Goal: Download file/media

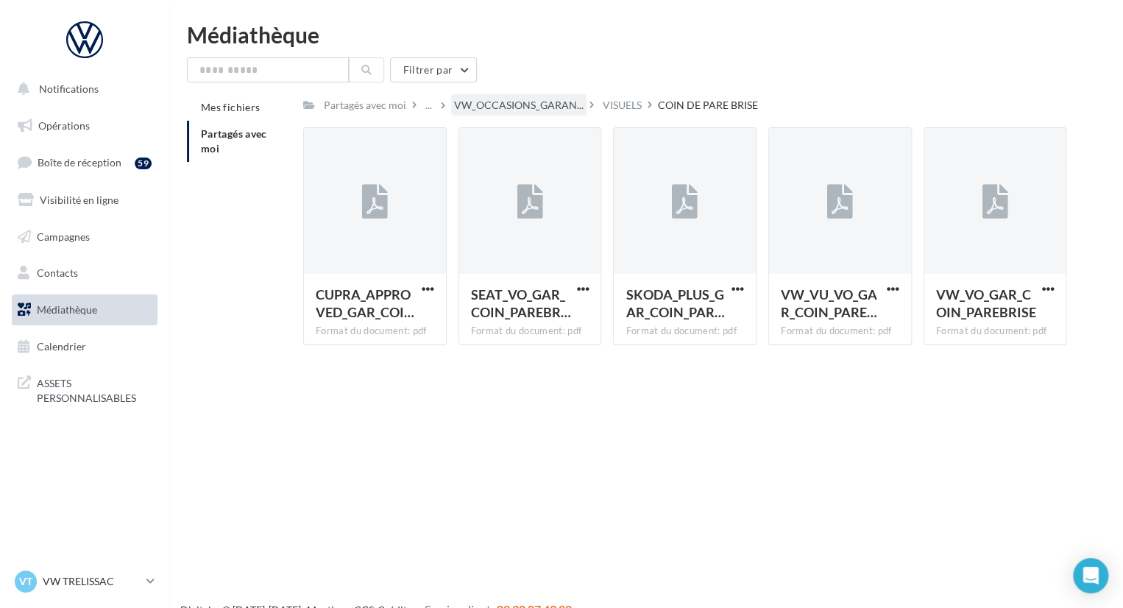
click at [506, 97] on div "VW_OCCASIONS_GARAN..." at bounding box center [518, 104] width 135 height 21
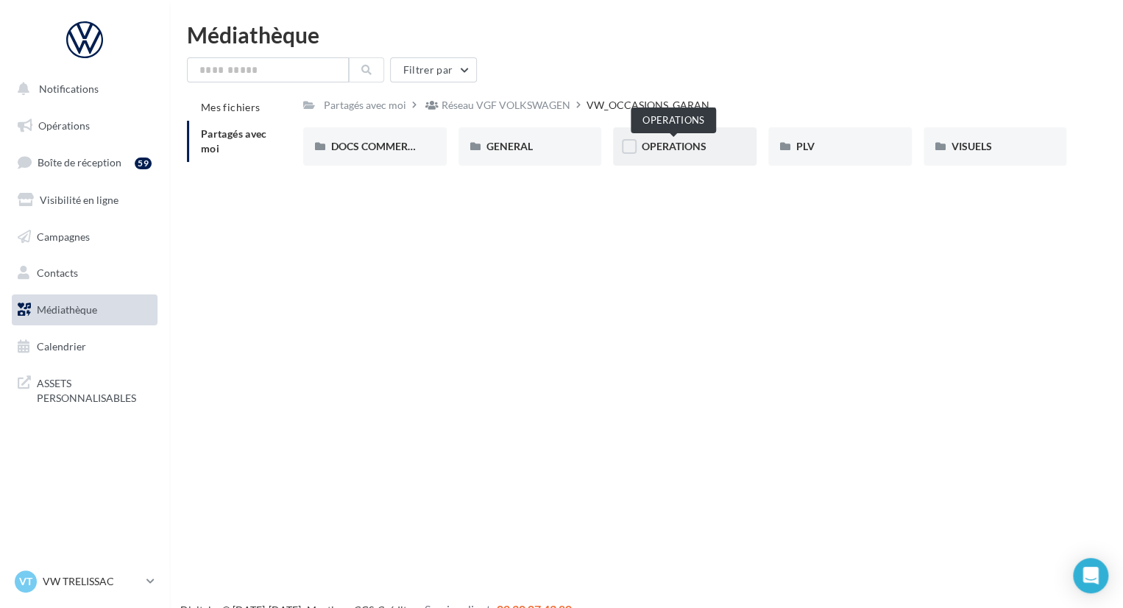
click at [671, 142] on span "OPERATIONS" at bounding box center [673, 146] width 65 height 13
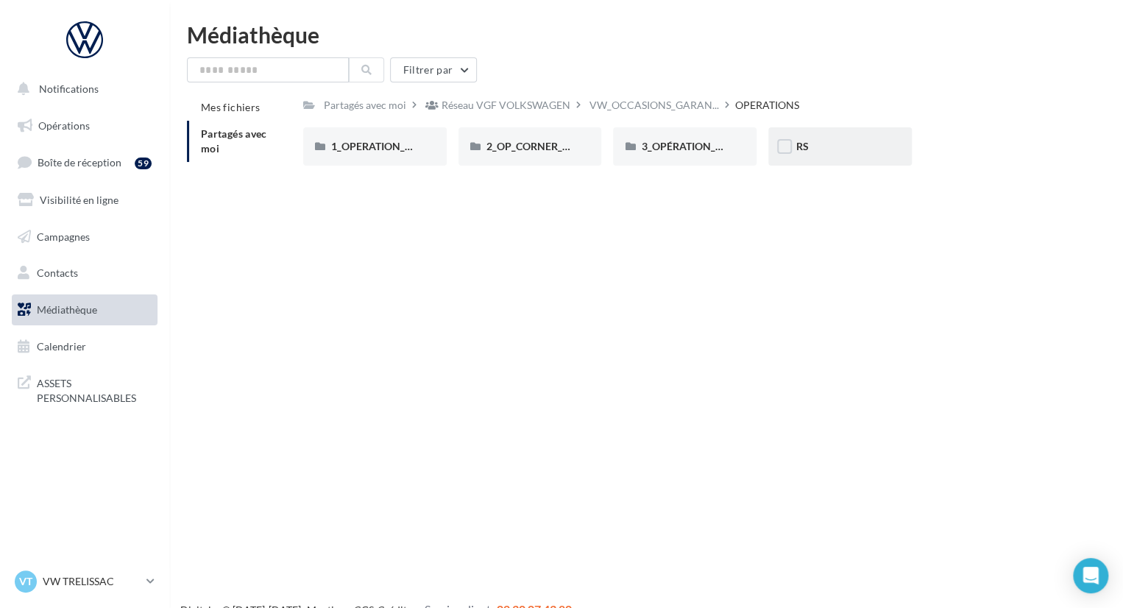
click at [841, 162] on div "RS" at bounding box center [841, 146] width 144 height 38
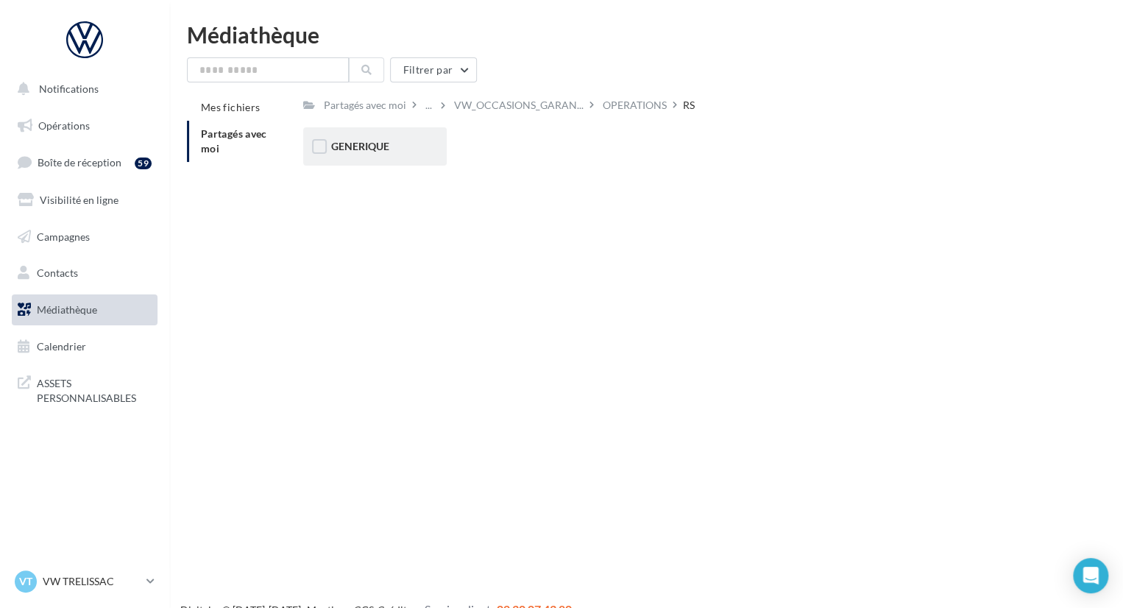
click at [395, 156] on div "GENERIQUE" at bounding box center [375, 146] width 144 height 38
click at [362, 153] on div "VW" at bounding box center [375, 146] width 88 height 15
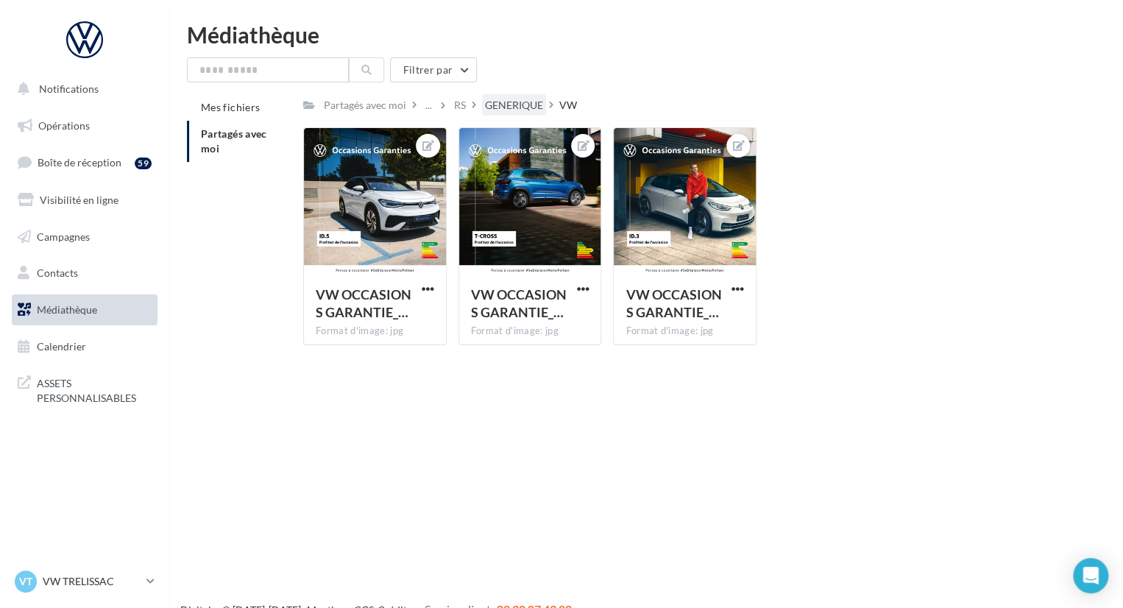
click at [496, 104] on div "GENERIQUE" at bounding box center [514, 105] width 58 height 15
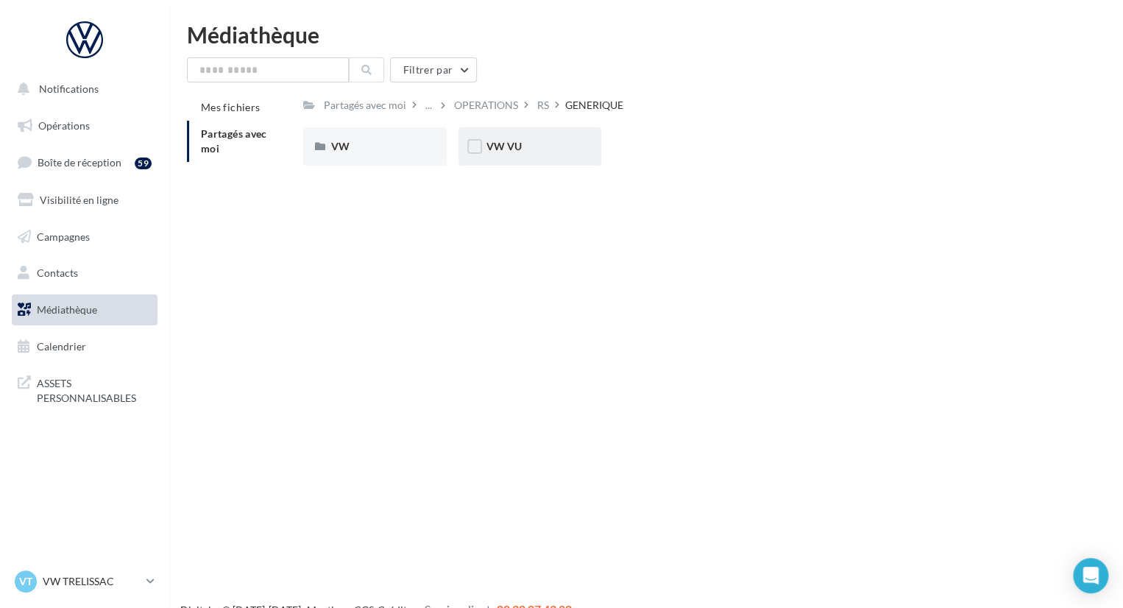
click at [507, 163] on div "VW VU" at bounding box center [531, 146] width 144 height 38
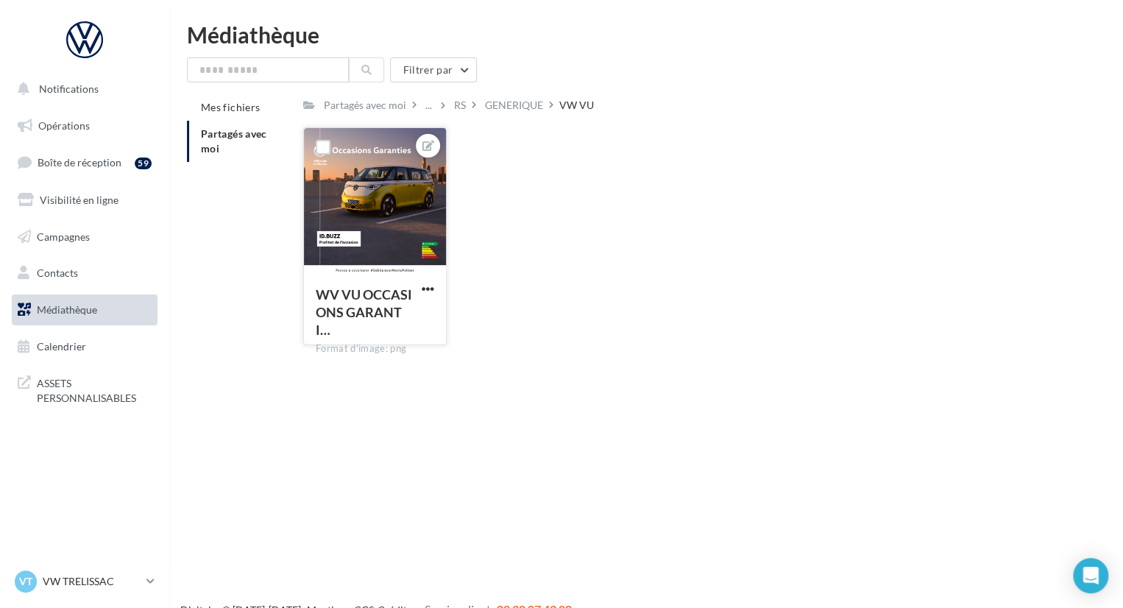
click at [424, 196] on div at bounding box center [375, 201] width 142 height 147
click at [422, 143] on button at bounding box center [428, 146] width 12 height 18
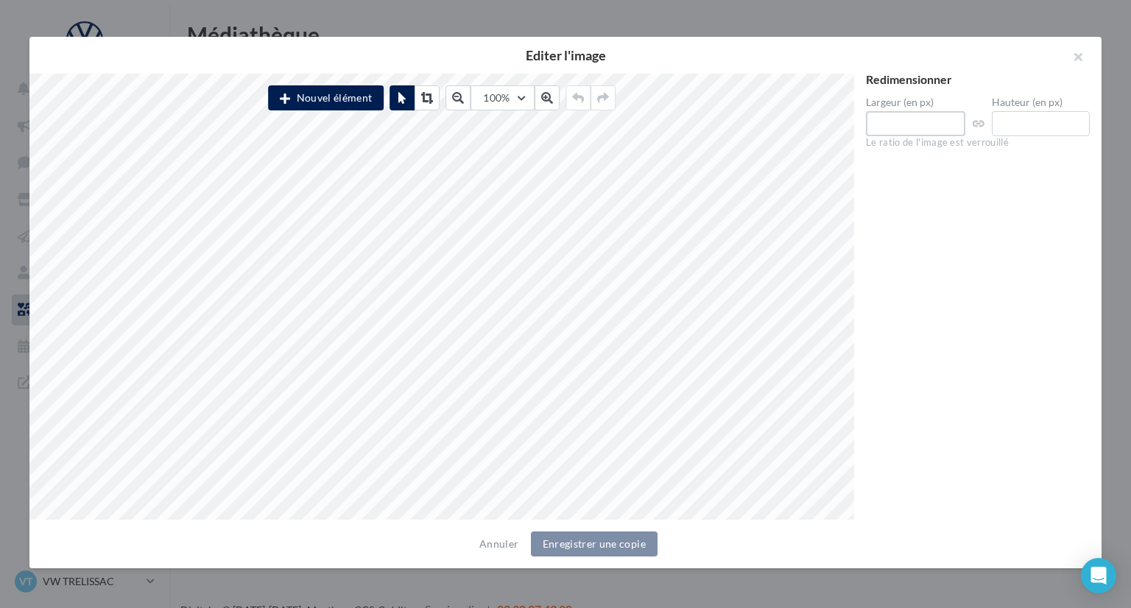
click at [933, 125] on input "****" at bounding box center [915, 123] width 99 height 25
click at [548, 101] on icon at bounding box center [547, 98] width 12 height 12
click at [1087, 54] on button "button" at bounding box center [1071, 59] width 59 height 44
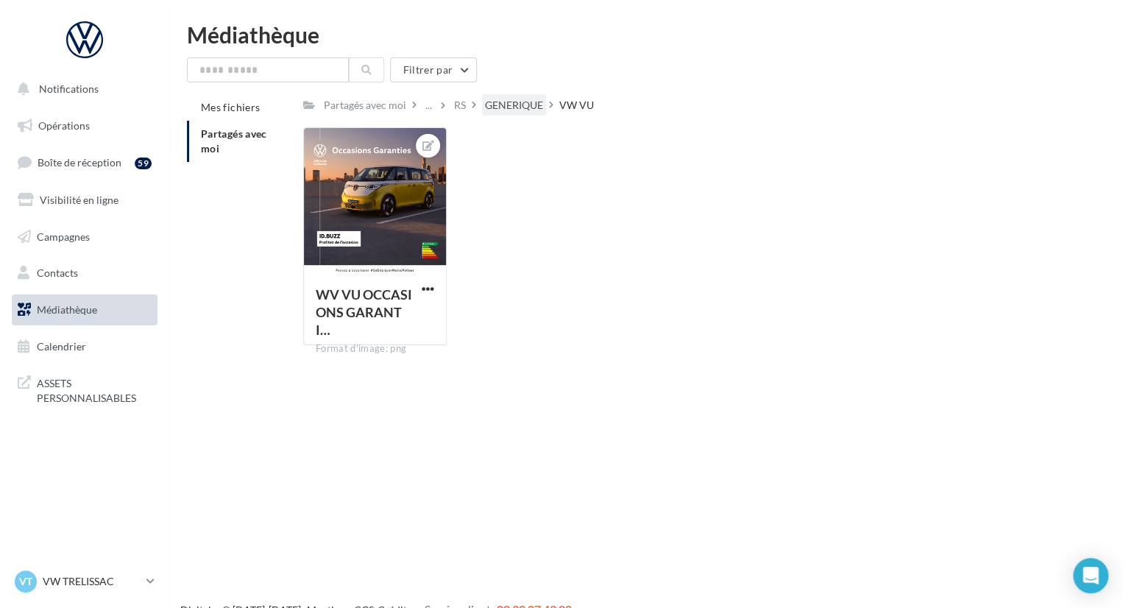
click at [507, 100] on div "GENERIQUE" at bounding box center [514, 105] width 58 height 15
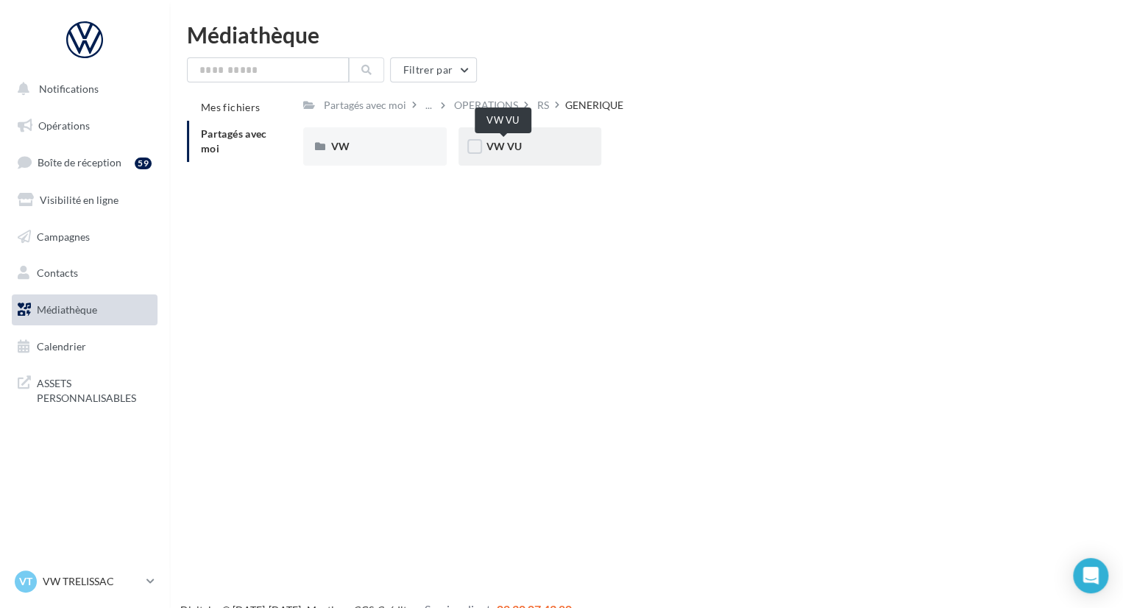
click at [504, 143] on span "VW VU" at bounding box center [504, 146] width 35 height 13
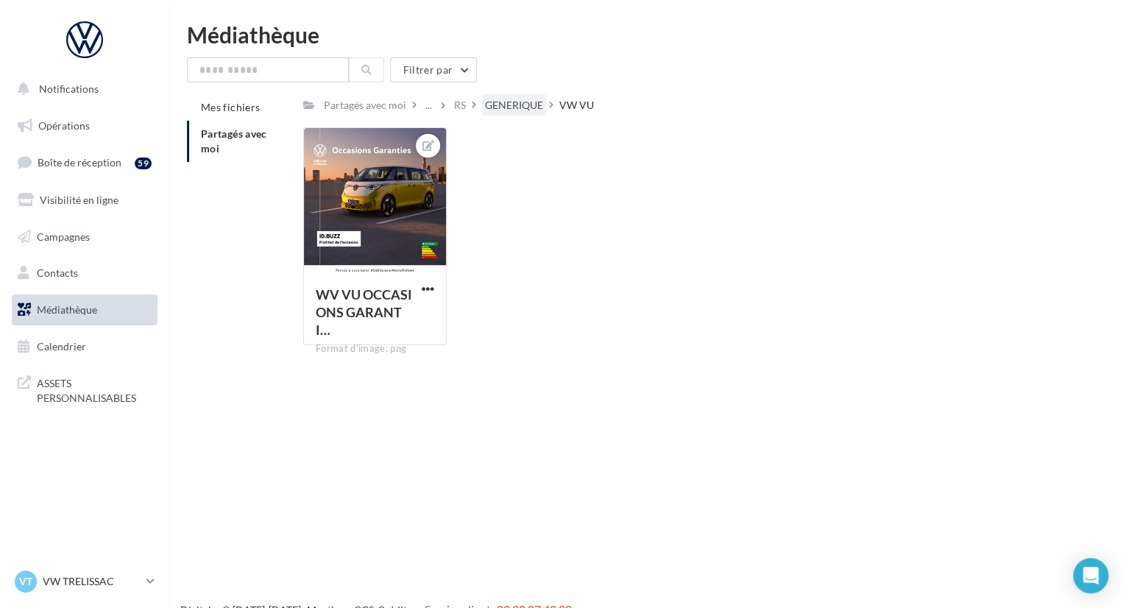
click at [501, 108] on div "GENERIQUE" at bounding box center [514, 105] width 58 height 15
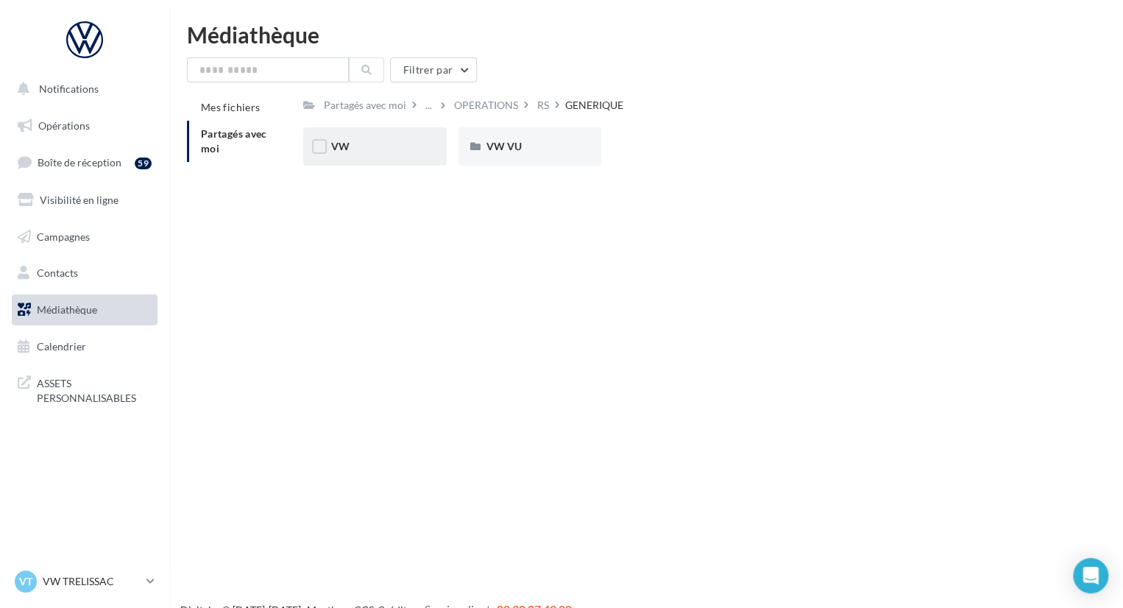
click at [389, 154] on div "VW" at bounding box center [375, 146] width 88 height 15
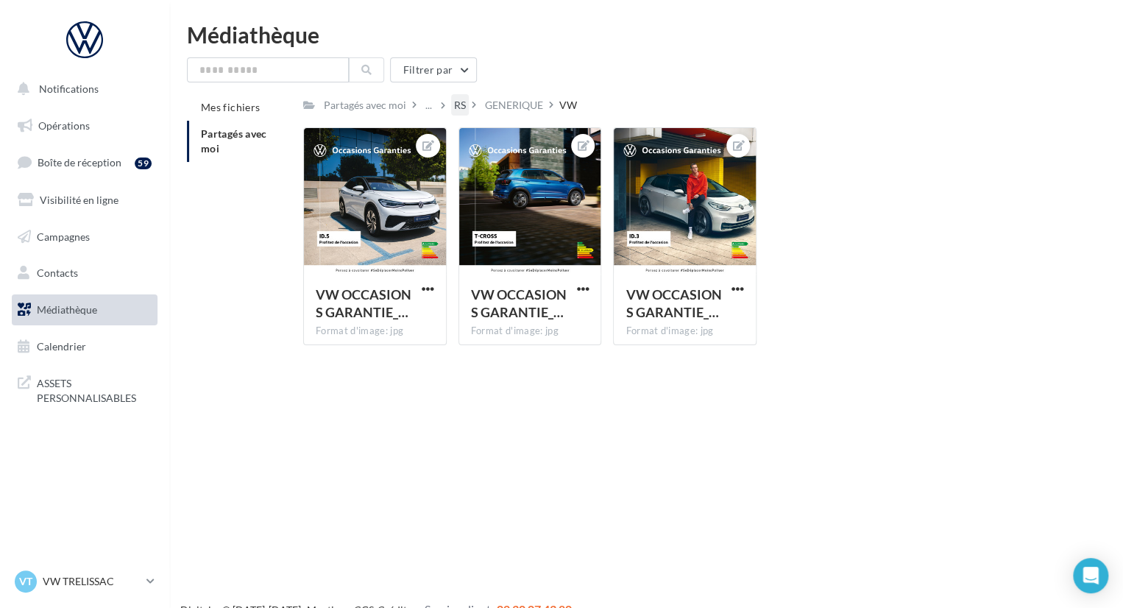
click at [454, 103] on div "RS" at bounding box center [460, 105] width 12 height 15
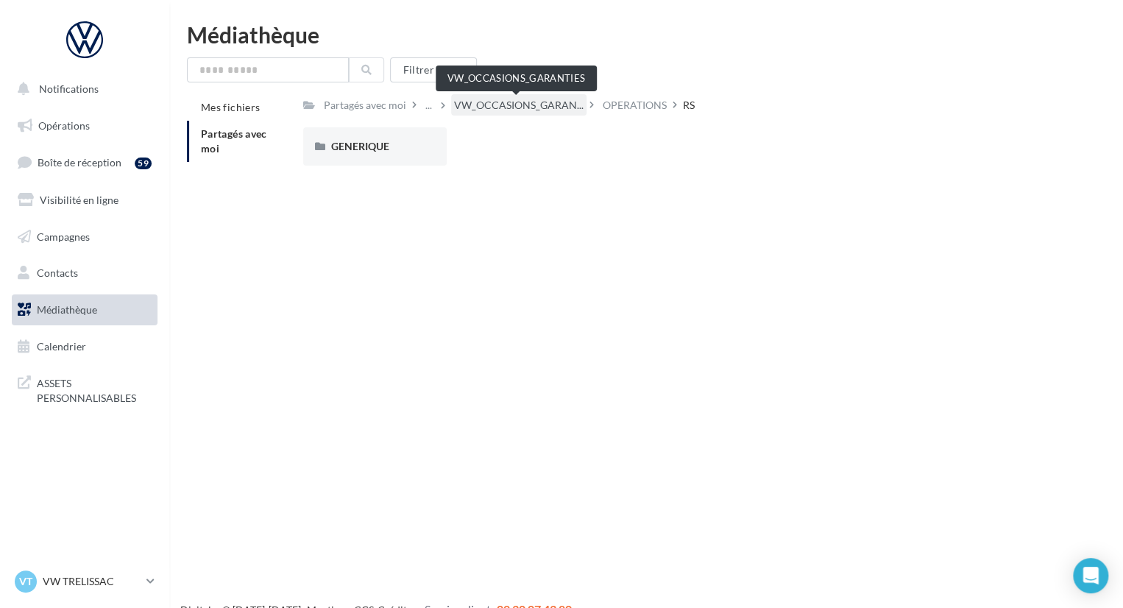
click at [496, 104] on span "VW_OCCASIONS_GARAN..." at bounding box center [519, 105] width 130 height 15
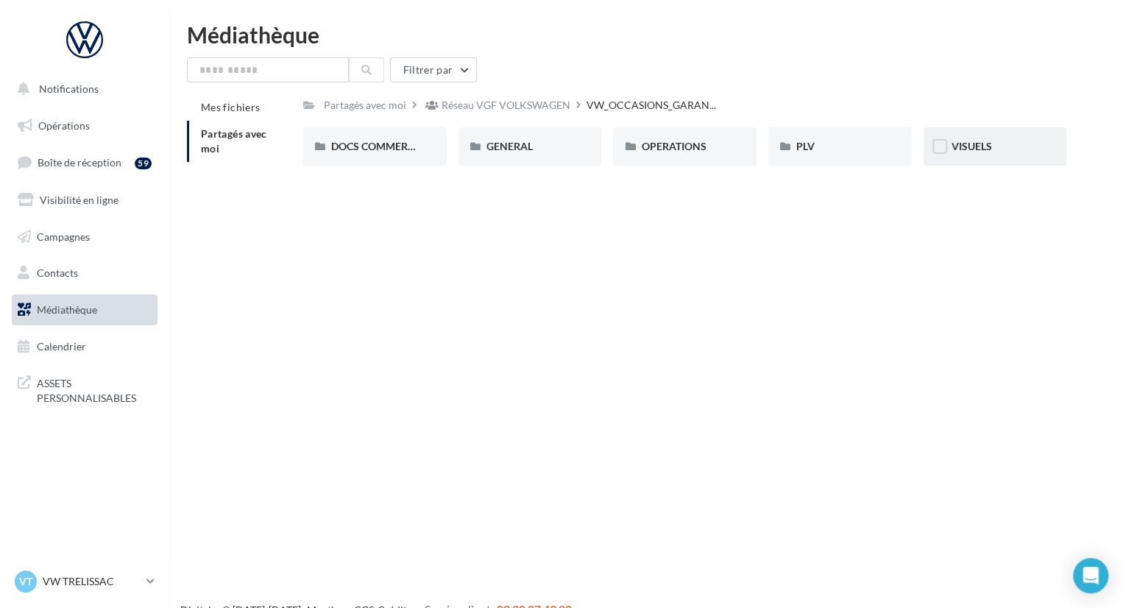
click at [1000, 144] on div "VISUELS" at bounding box center [996, 146] width 88 height 15
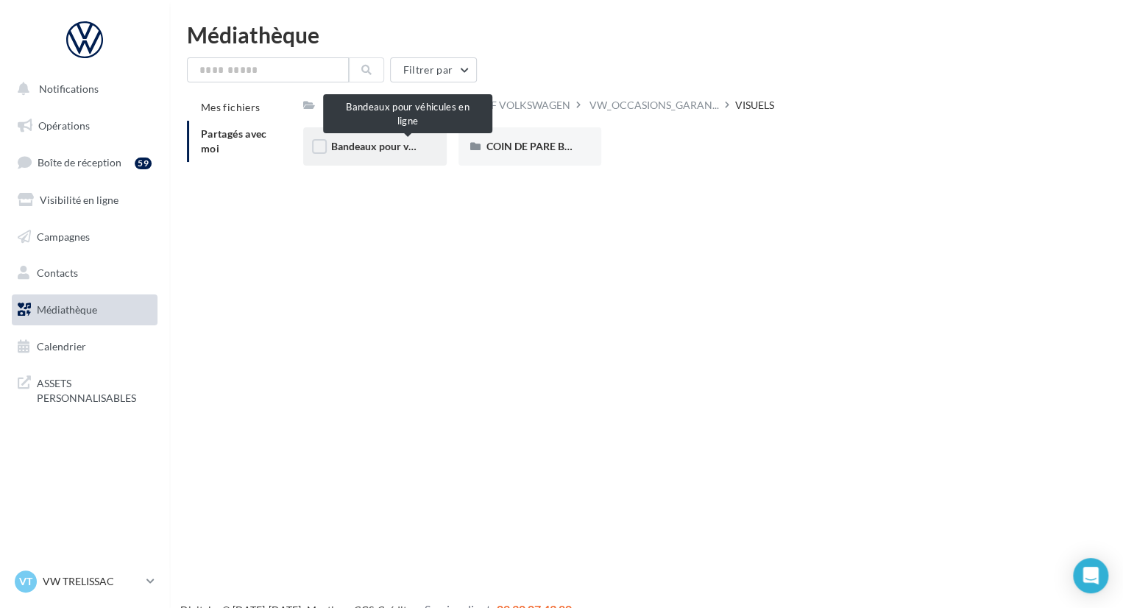
click at [381, 148] on span "Bandeaux pour véhicules en ligne" at bounding box center [407, 146] width 152 height 13
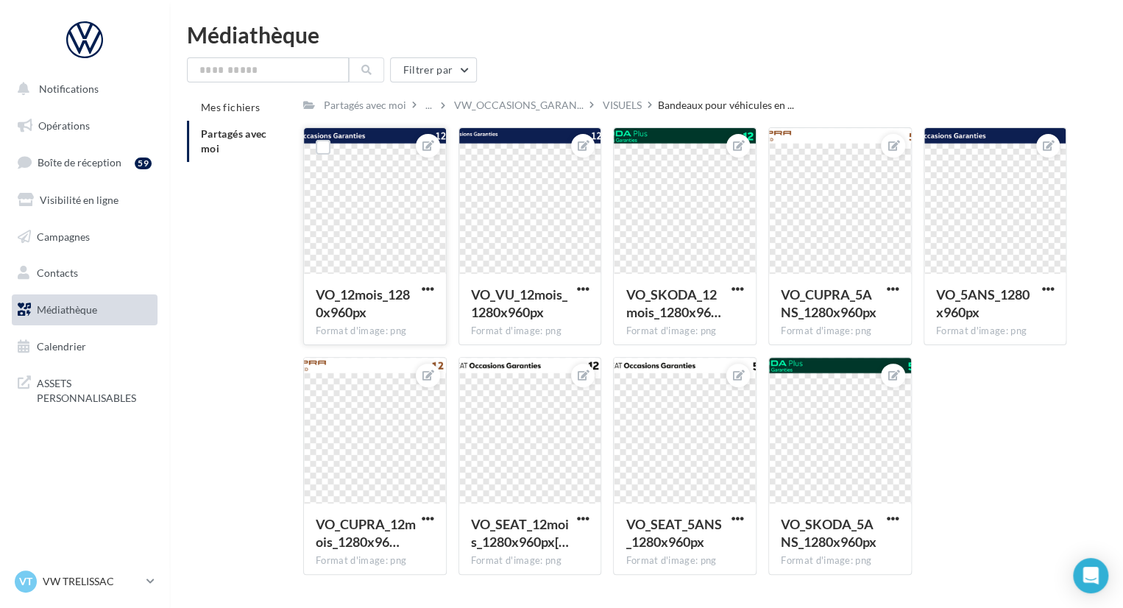
click at [403, 193] on div at bounding box center [375, 201] width 142 height 147
click at [430, 141] on icon at bounding box center [429, 146] width 12 height 10
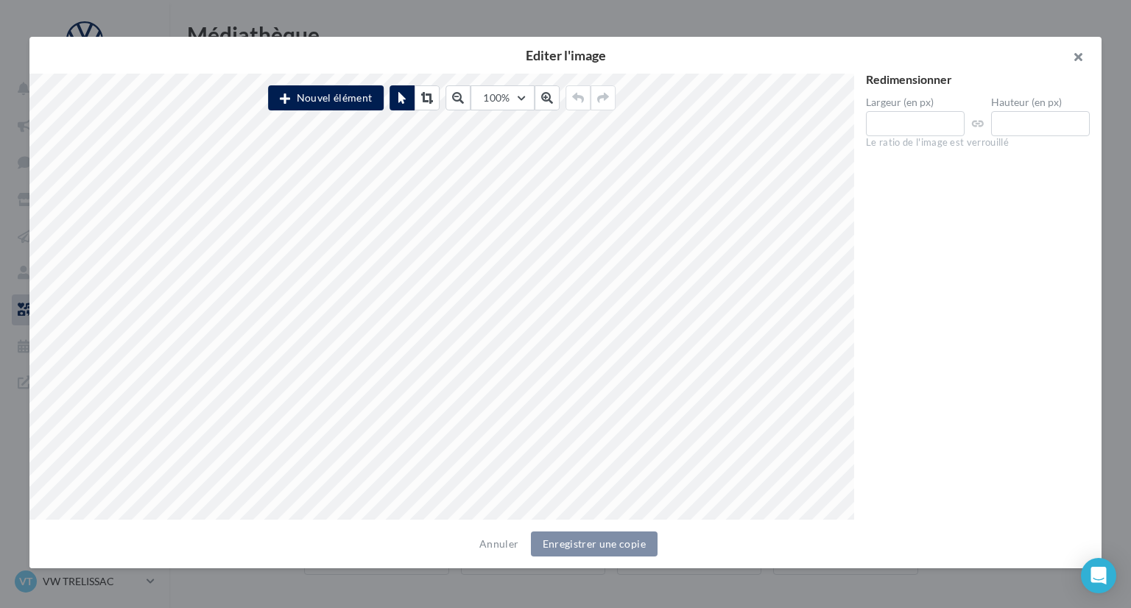
click at [1083, 54] on button "button" at bounding box center [1071, 59] width 59 height 44
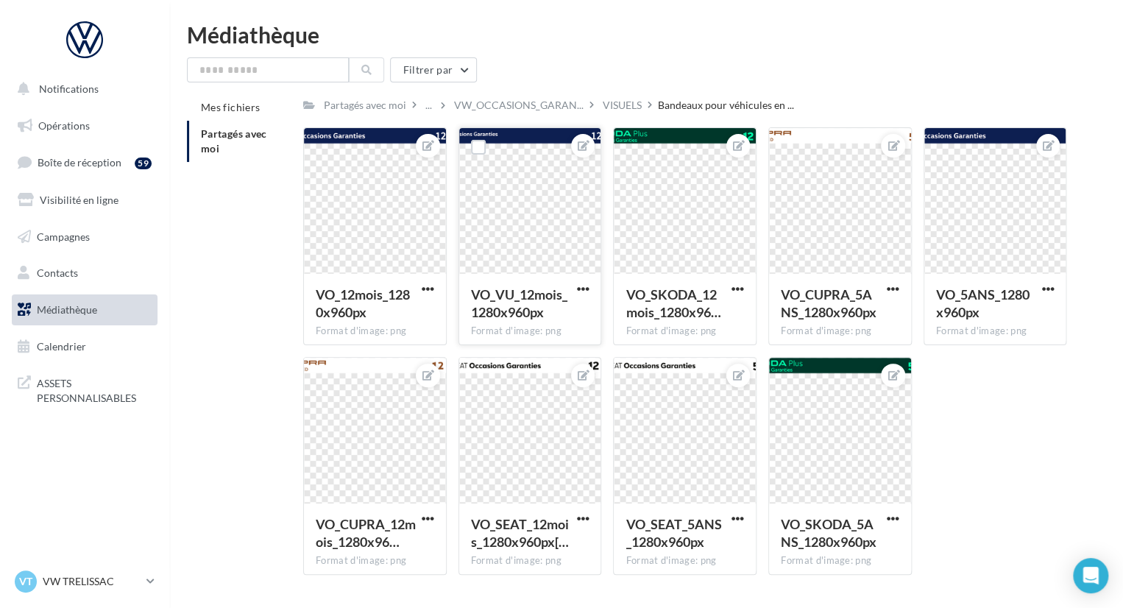
click at [546, 147] on div at bounding box center [530, 201] width 142 height 147
click at [580, 145] on icon at bounding box center [584, 146] width 12 height 10
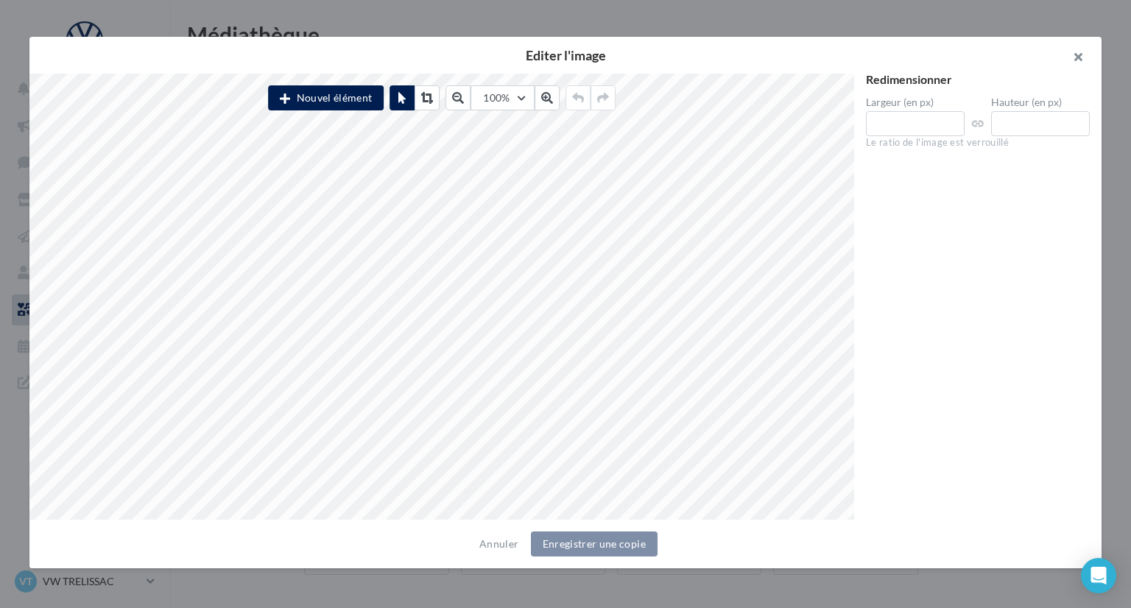
click at [1084, 60] on button "button" at bounding box center [1071, 59] width 59 height 44
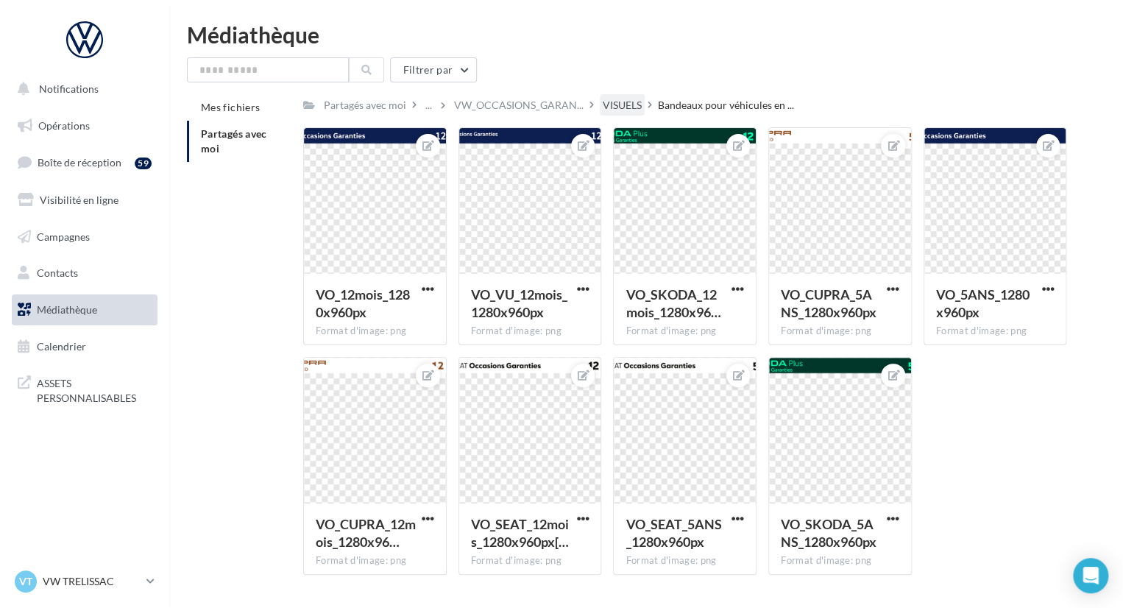
click at [622, 105] on div "VISUELS" at bounding box center [622, 105] width 39 height 15
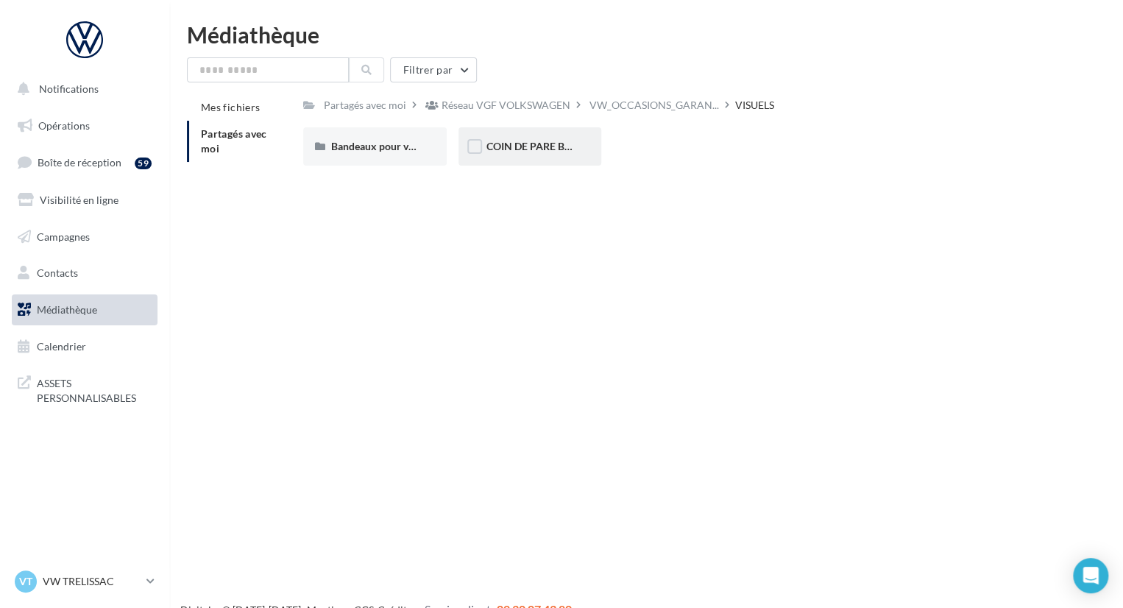
click at [523, 157] on div "COIN DE PARE BRISE" at bounding box center [531, 146] width 144 height 38
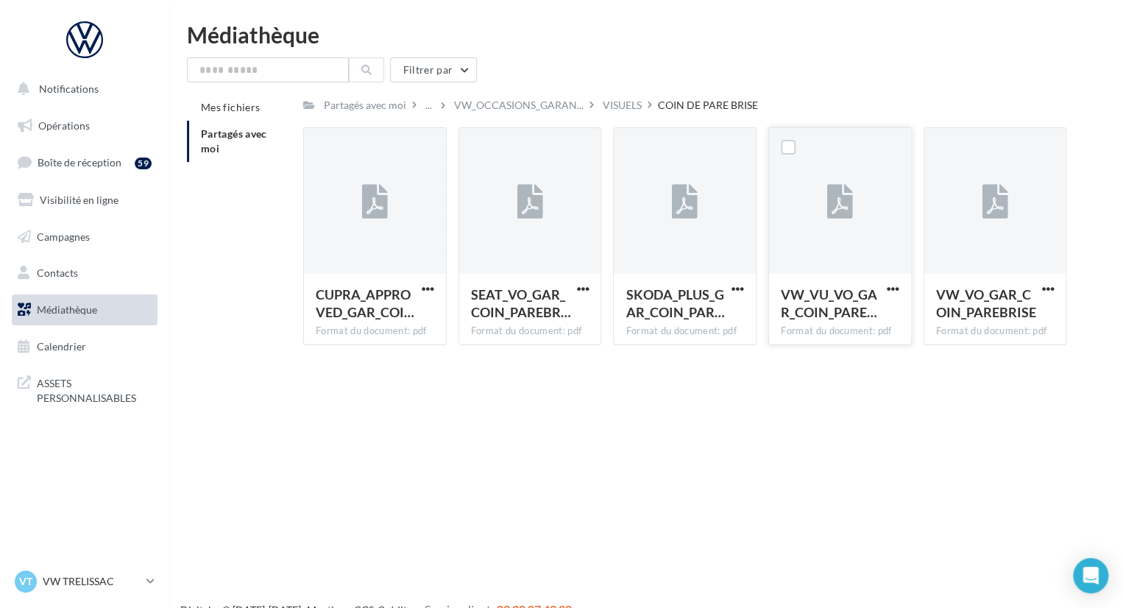
click at [818, 211] on div at bounding box center [840, 201] width 142 height 147
click at [889, 292] on span "button" at bounding box center [893, 289] width 13 height 13
click at [954, 450] on div "Notifications Opérations Boîte de réception 59 Visibilité en ligne Campagnes Co…" at bounding box center [561, 328] width 1123 height 608
click at [897, 286] on span "button" at bounding box center [893, 289] width 13 height 13
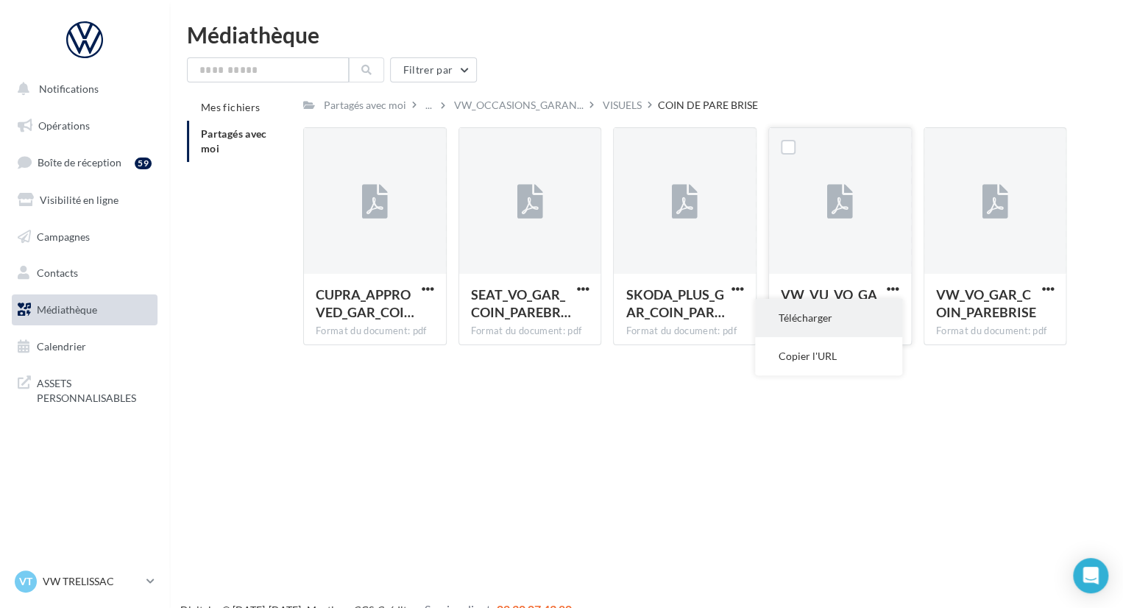
click at [869, 322] on button "Télécharger" at bounding box center [828, 318] width 147 height 38
click at [1053, 285] on span "button" at bounding box center [1048, 289] width 13 height 13
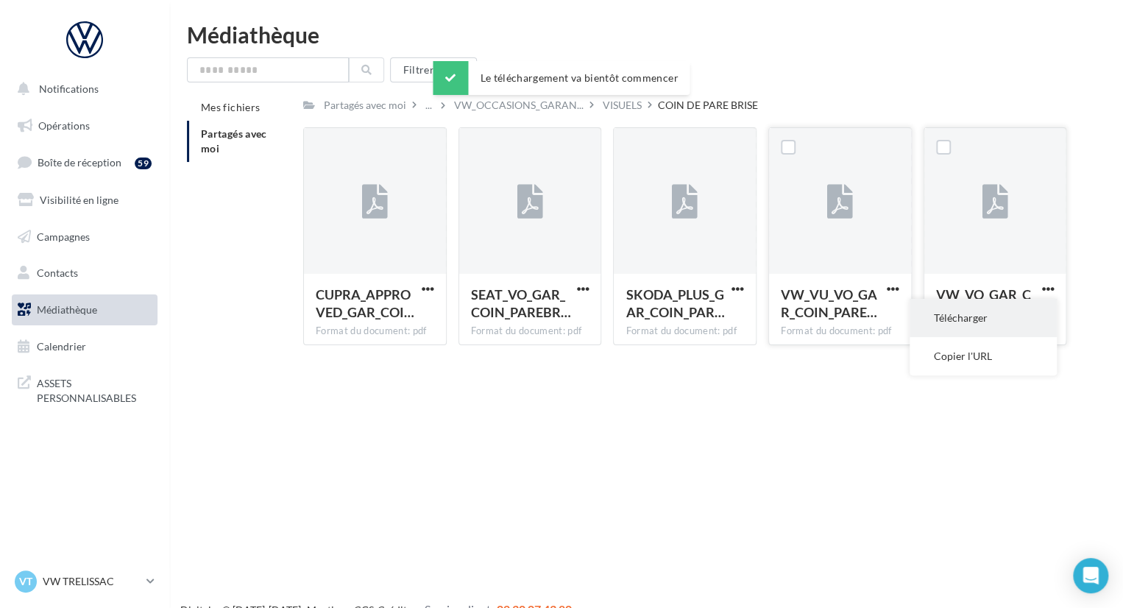
click at [998, 320] on button "Télécharger" at bounding box center [983, 318] width 147 height 38
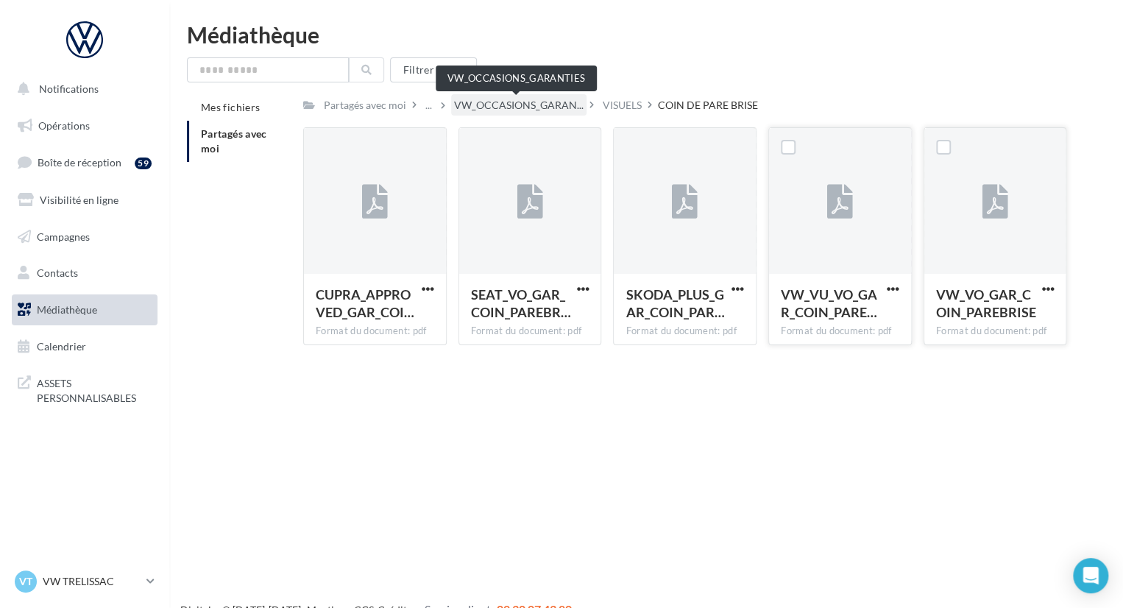
click at [536, 106] on span "VW_OCCASIONS_GARAN..." at bounding box center [519, 105] width 130 height 15
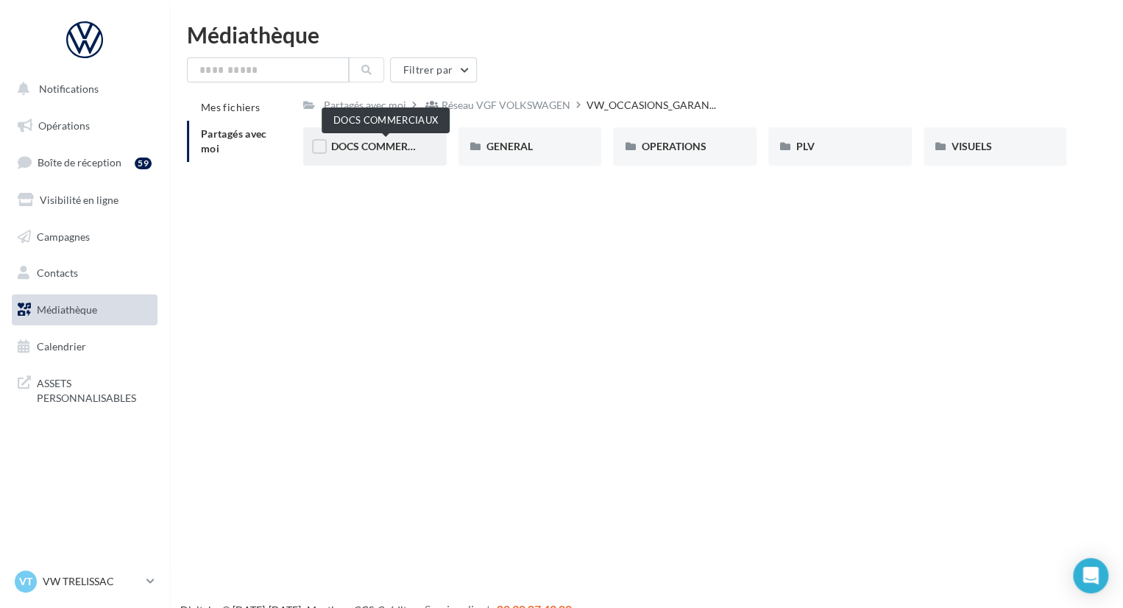
click at [404, 149] on span "DOCS COMMERCIAUX" at bounding box center [385, 146] width 108 height 13
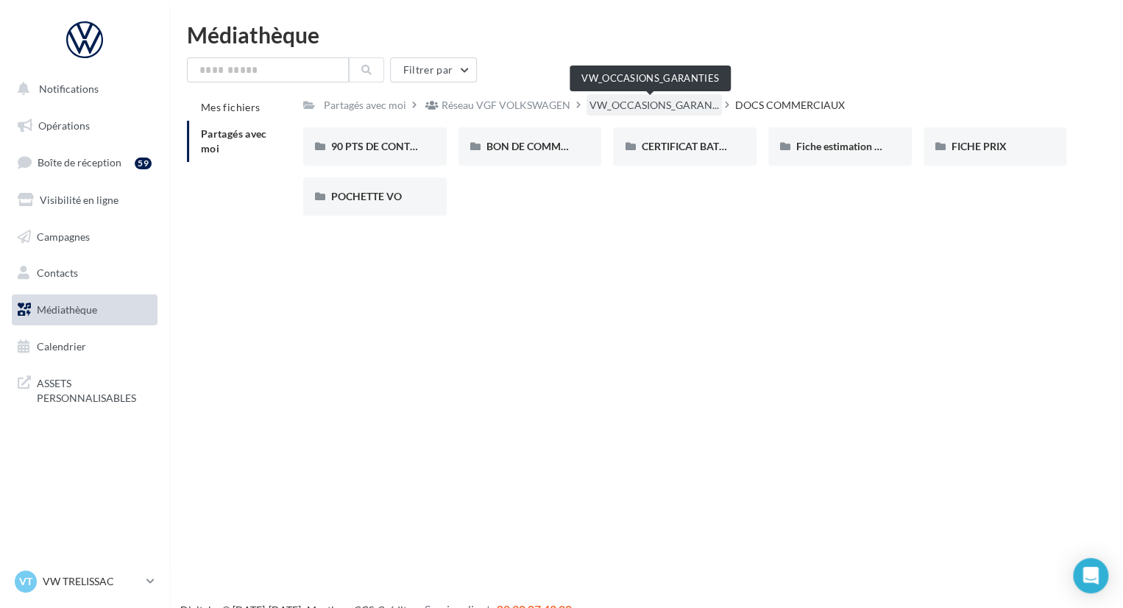
click at [654, 108] on span "VW_OCCASIONS_GARAN..." at bounding box center [655, 105] width 130 height 15
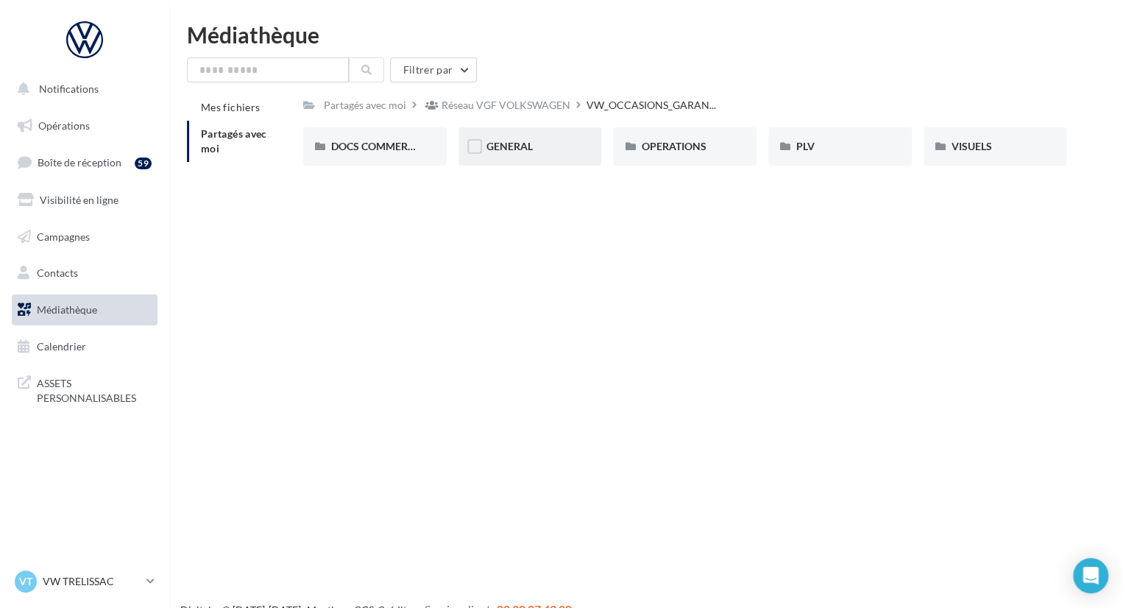
click at [540, 154] on div "GENERAL" at bounding box center [531, 146] width 144 height 38
click at [542, 156] on div "GARANTIE" at bounding box center [531, 146] width 144 height 38
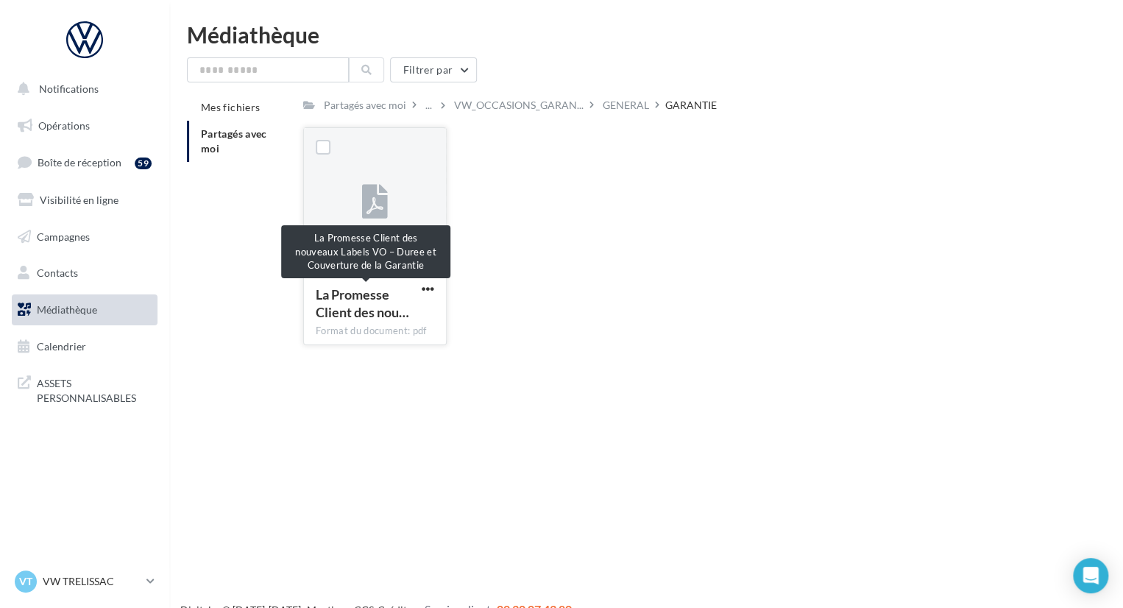
click at [384, 286] on span "La Promesse Client des nou…" at bounding box center [362, 303] width 93 height 34
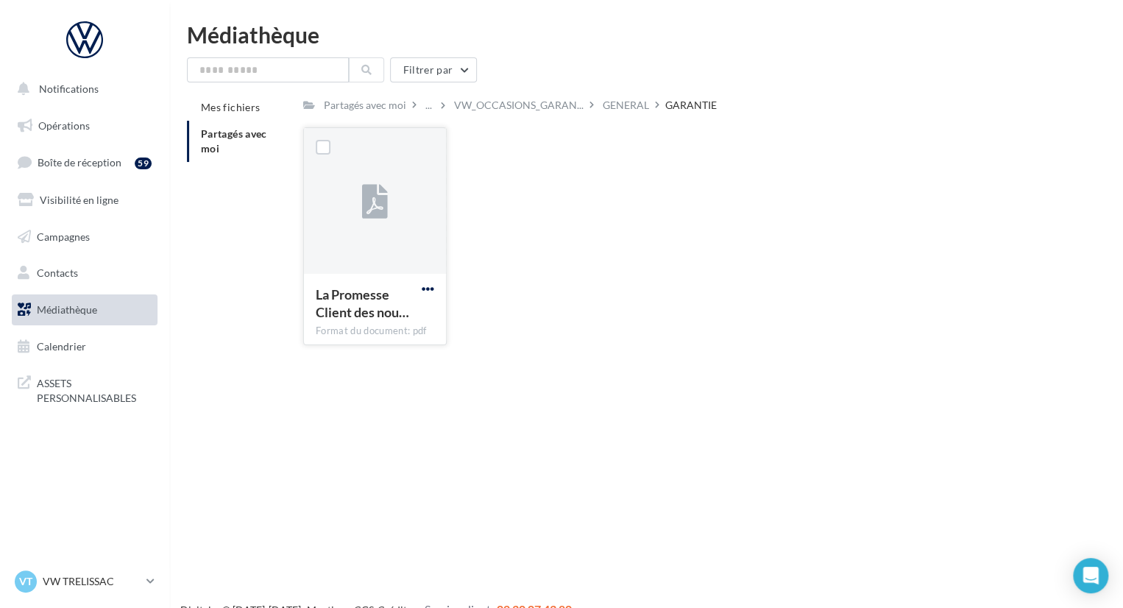
click at [423, 294] on span "button" at bounding box center [428, 289] width 13 height 13
click at [415, 319] on button "Télécharger" at bounding box center [363, 318] width 147 height 38
